Goal: Task Accomplishment & Management: Complete application form

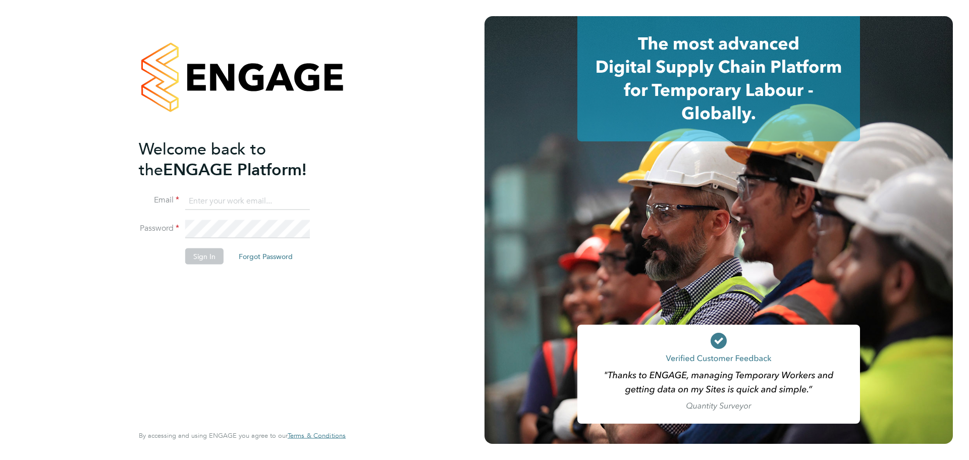
type input "casey.manton@magnussearch.com"
click at [199, 259] on button "Sign In" at bounding box center [204, 256] width 38 height 16
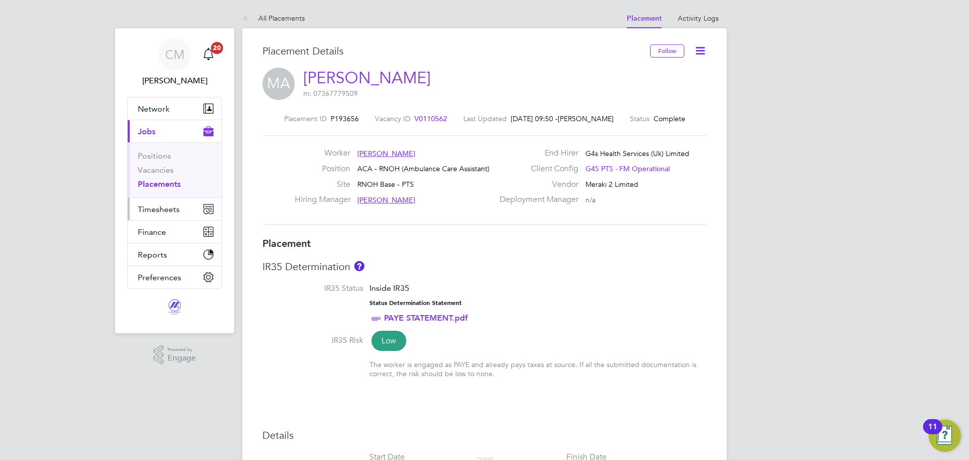
click at [148, 204] on span "Timesheets" at bounding box center [159, 209] width 42 height 10
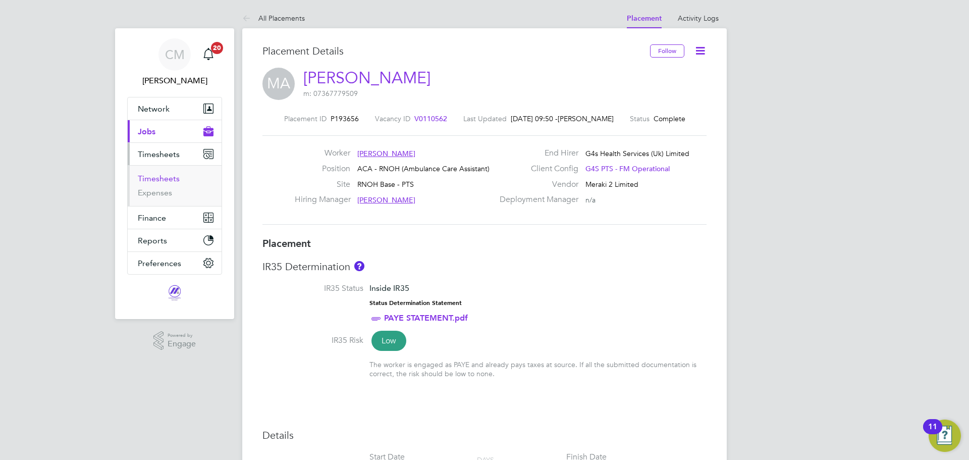
click at [153, 180] on link "Timesheets" at bounding box center [159, 179] width 42 height 10
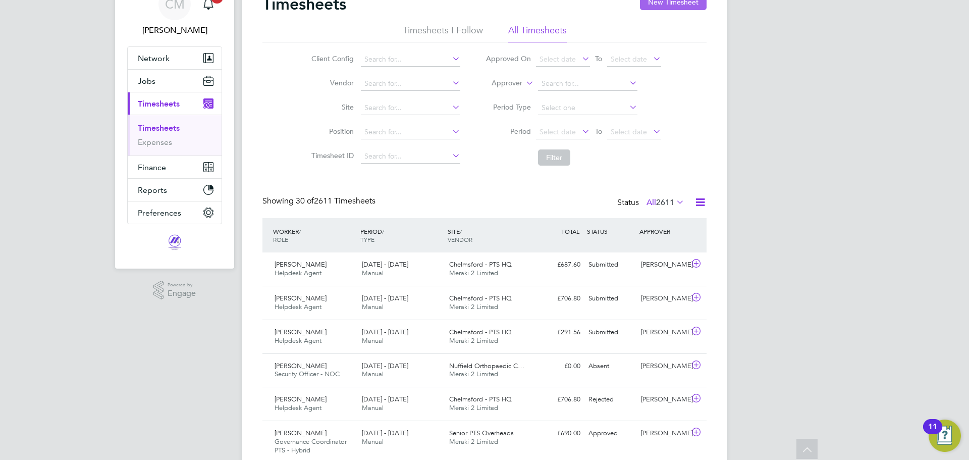
click at [682, 0] on button "New Timesheet" at bounding box center [673, 2] width 67 height 16
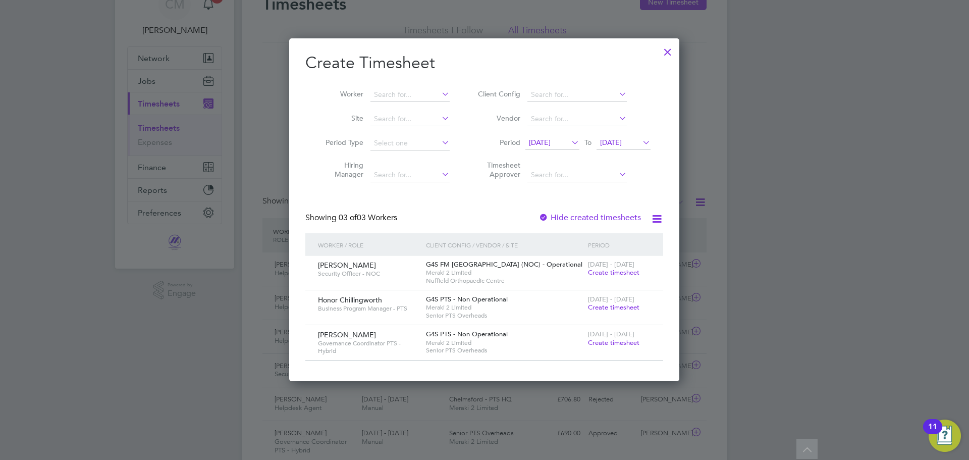
click at [622, 304] on span "Create timesheet" at bounding box center [614, 307] width 52 height 9
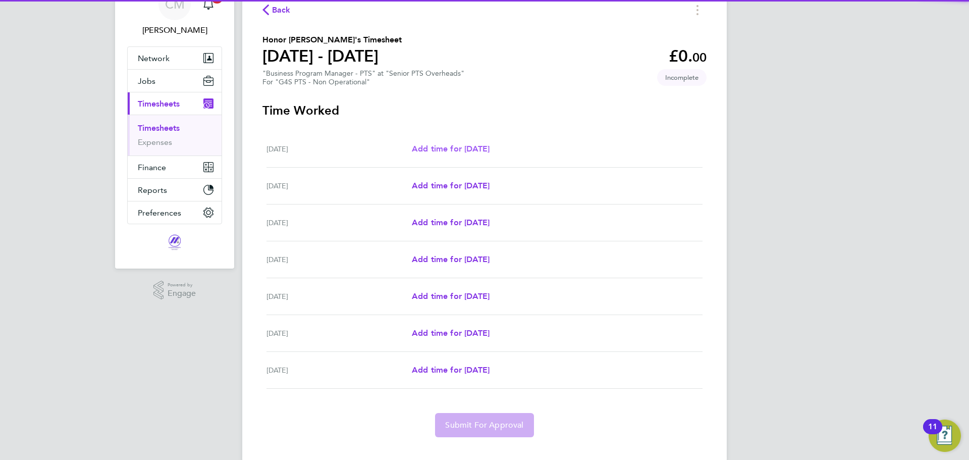
click at [461, 152] on span "Add time for [DATE]" at bounding box center [451, 149] width 78 height 10
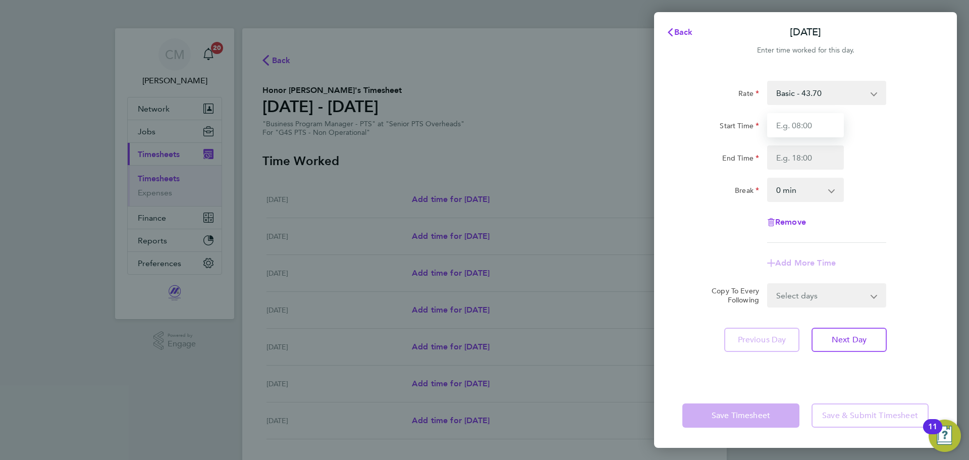
click at [819, 134] on input "Start Time" at bounding box center [805, 125] width 77 height 24
type input "09:00"
drag, startPoint x: 810, startPoint y: 156, endPoint x: 811, endPoint y: 161, distance: 5.1
click at [810, 156] on input "End Time" at bounding box center [805, 157] width 77 height 24
type input "17:00"
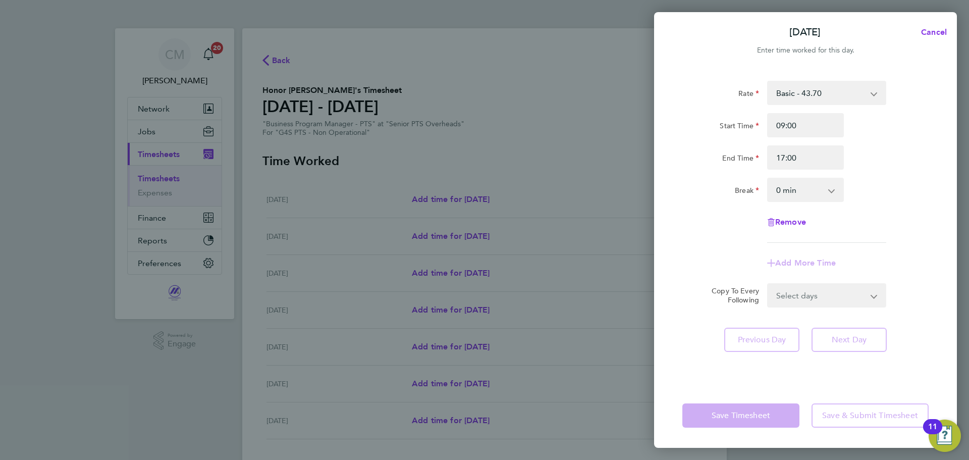
click at [807, 191] on select "0 min 15 min 30 min 45 min 60 min 75 min 90 min" at bounding box center [799, 190] width 63 height 22
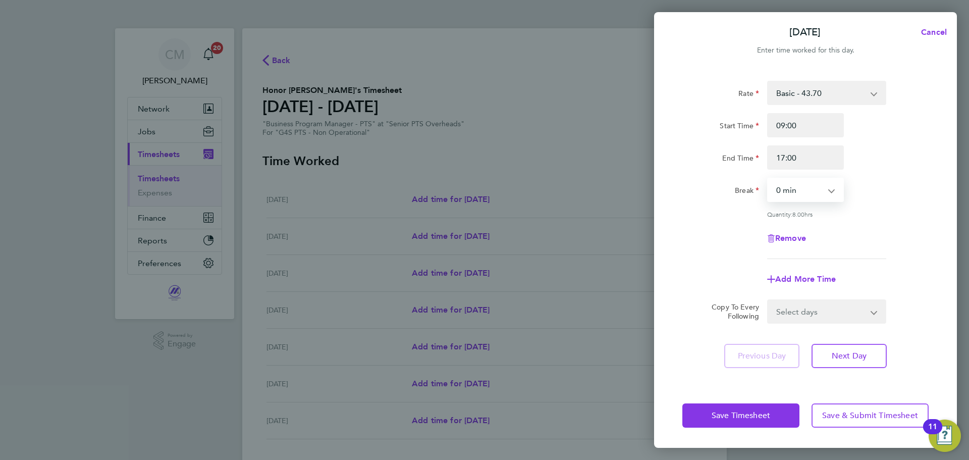
click at [807, 191] on select "0 min 15 min 30 min 45 min 60 min 75 min 90 min" at bounding box center [799, 190] width 63 height 22
click at [815, 309] on select "Select days Day Weekday (Mon-Fri) Weekend (Sat-Sun) [DATE] [DATE] [DATE] [DATE]…" at bounding box center [821, 311] width 106 height 22
select select "WEEKDAY"
click at [768, 300] on select "Select days Day Weekday (Mon-Fri) Weekend (Sat-Sun) [DATE] [DATE] [DATE] [DATE]…" at bounding box center [821, 311] width 106 height 22
select select "[DATE]"
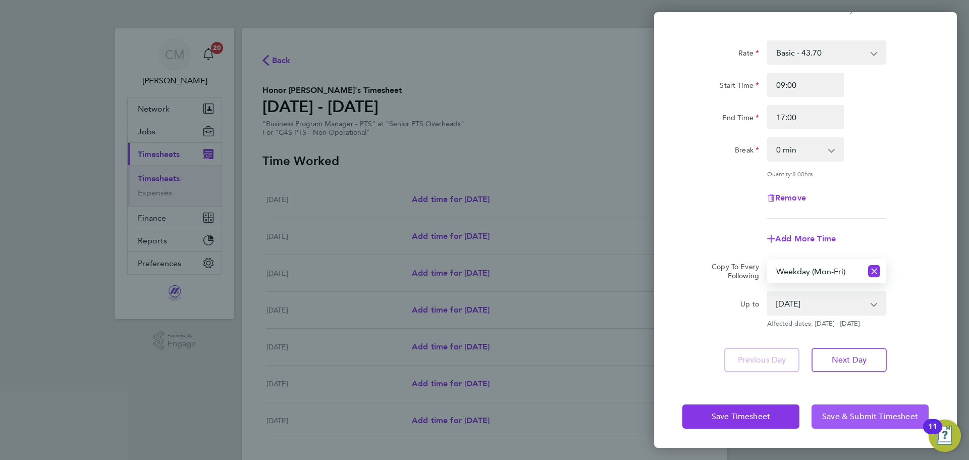
click at [869, 412] on span "Save & Submit Timesheet" at bounding box center [871, 417] width 96 height 10
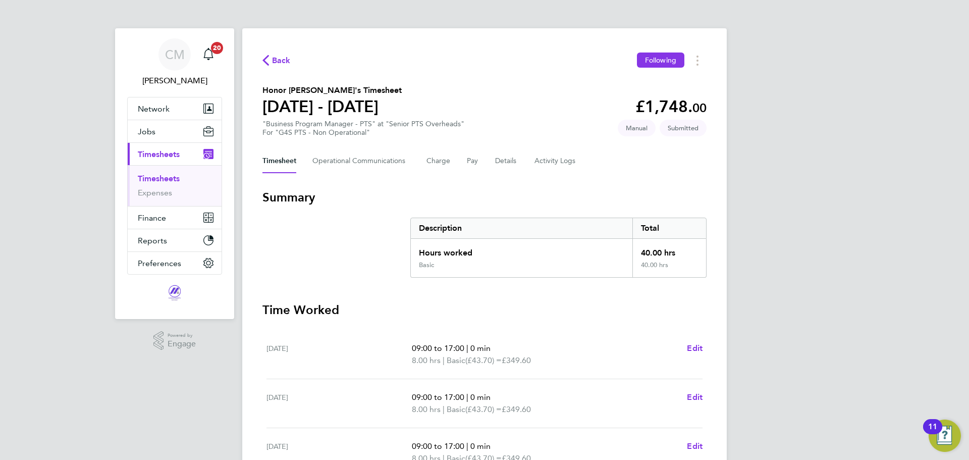
click at [167, 173] on ul "Timesheets Expenses" at bounding box center [175, 185] width 94 height 41
click at [174, 176] on link "Timesheets" at bounding box center [159, 179] width 42 height 10
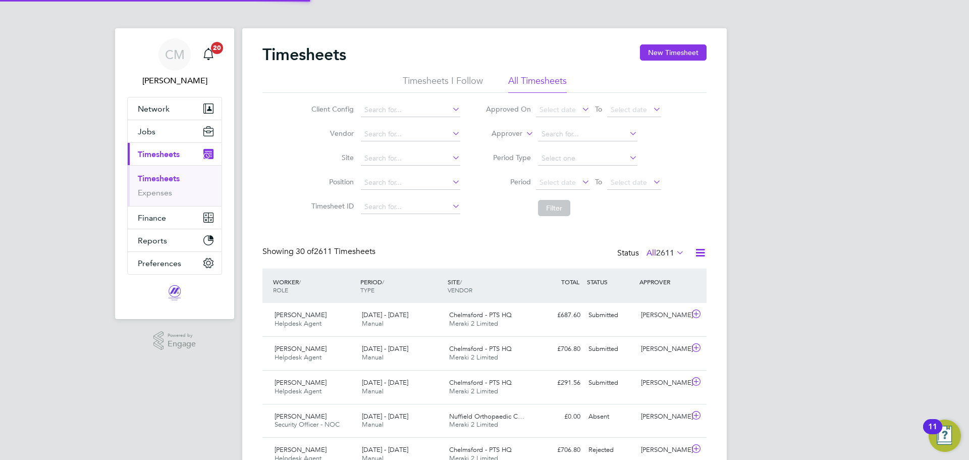
scroll to position [26, 88]
